Goal: Transaction & Acquisition: Purchase product/service

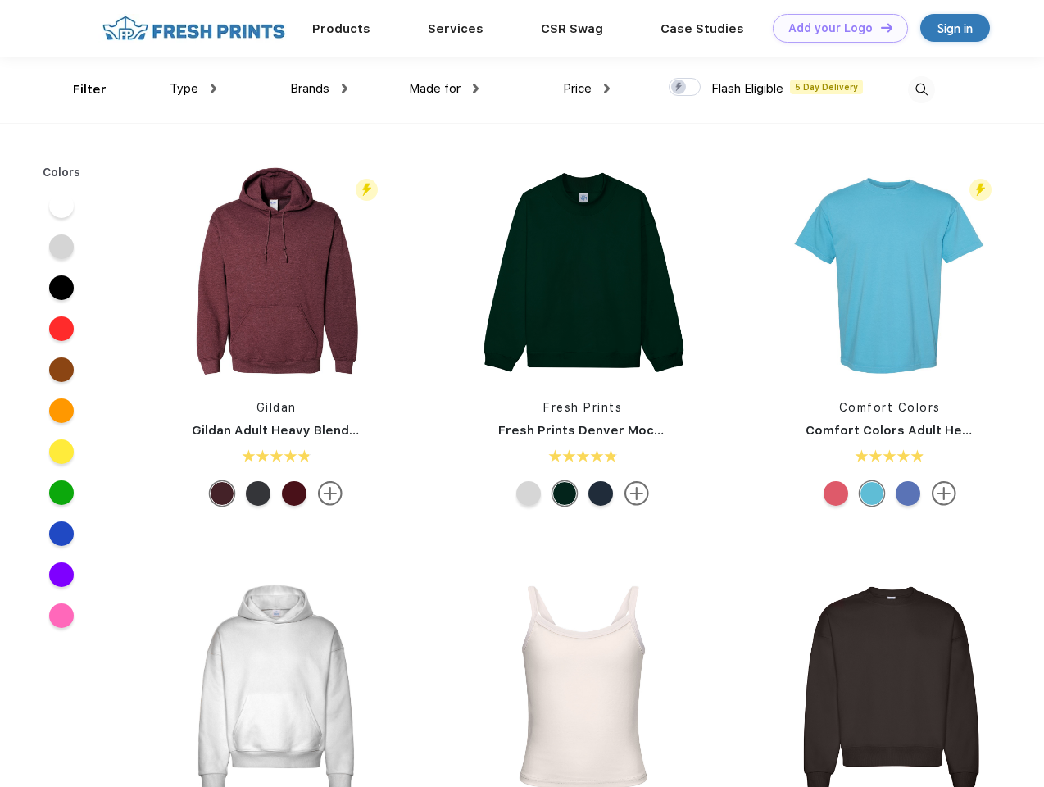
scroll to position [1, 0]
click at [834, 28] on link "Add your Logo Design Tool" at bounding box center [840, 28] width 135 height 29
click at [0, 0] on div "Design Tool" at bounding box center [0, 0] width 0 height 0
click at [879, 27] on link "Add your Logo Design Tool" at bounding box center [840, 28] width 135 height 29
click at [79, 89] on div "Filter" at bounding box center [90, 89] width 34 height 19
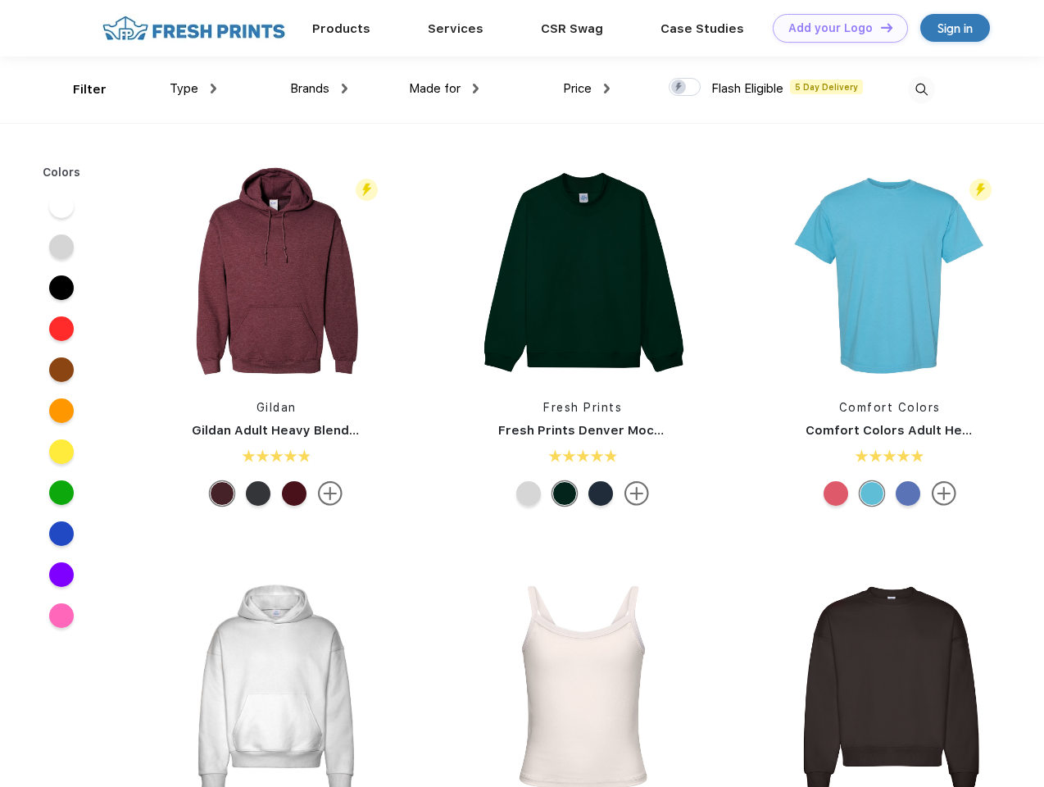
click at [193, 89] on span "Type" at bounding box center [184, 88] width 29 height 15
click at [319, 89] on span "Brands" at bounding box center [309, 88] width 39 height 15
click at [444, 89] on span "Made for" at bounding box center [435, 88] width 52 height 15
click at [587, 89] on span "Price" at bounding box center [577, 88] width 29 height 15
click at [685, 88] on div at bounding box center [685, 87] width 32 height 18
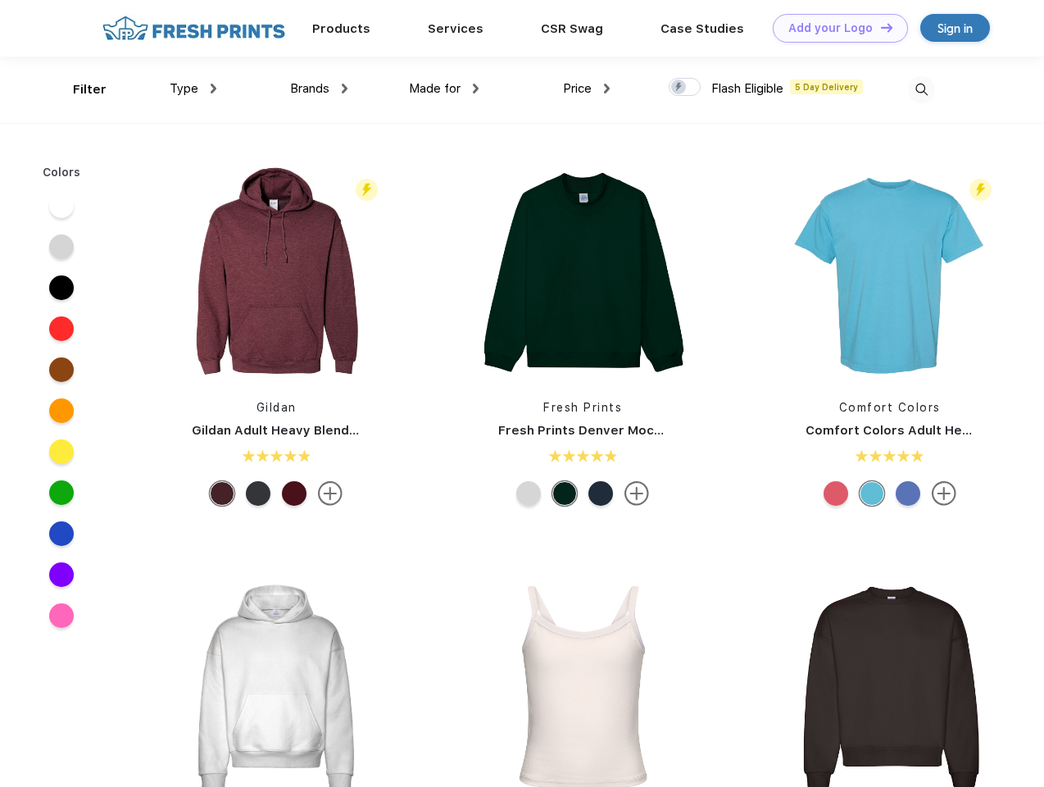
click at [679, 88] on input "checkbox" at bounding box center [674, 82] width 11 height 11
click at [921, 89] on img at bounding box center [921, 89] width 27 height 27
